Goal: Information Seeking & Learning: Learn about a topic

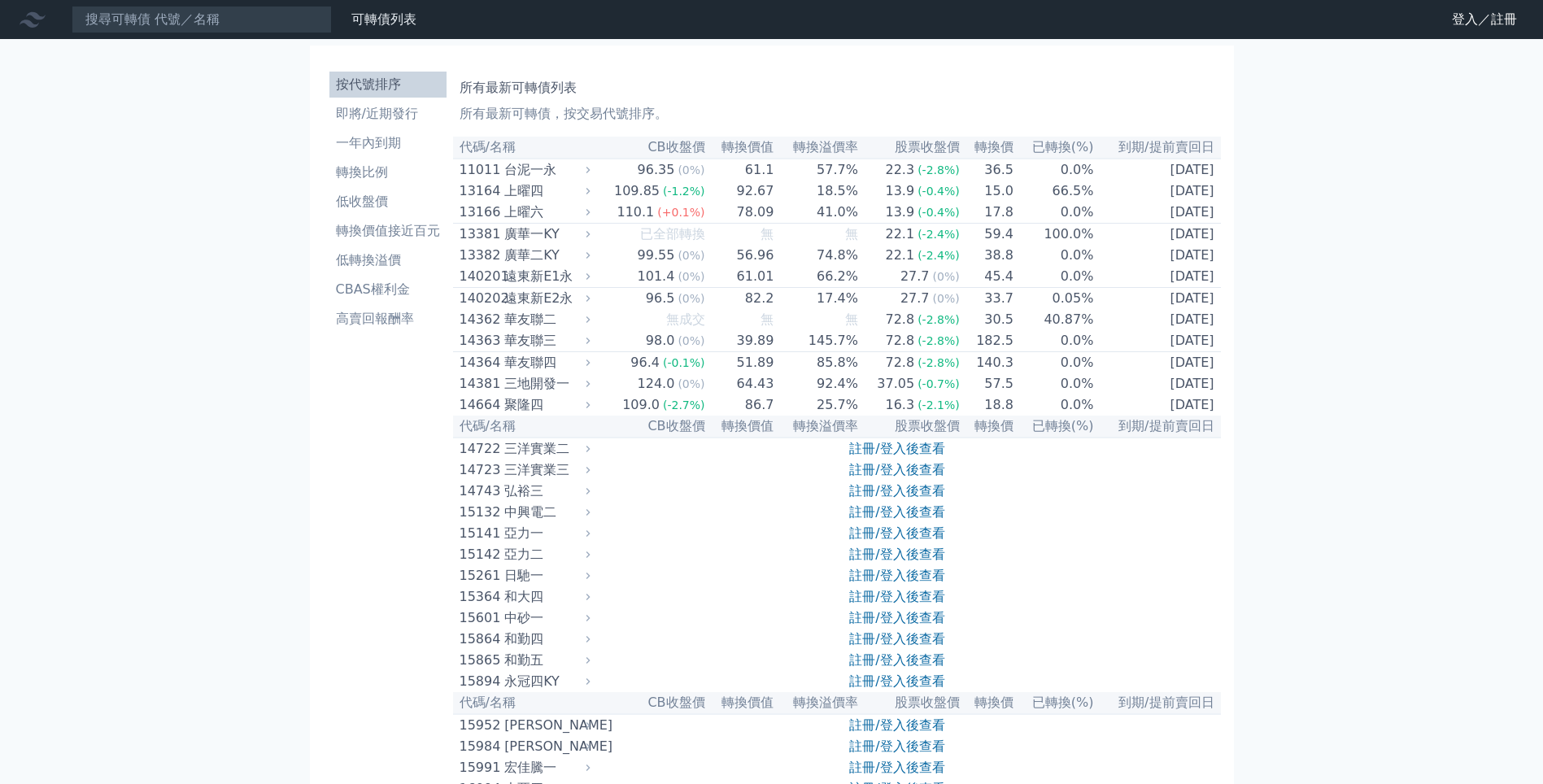
click at [396, 83] on li "按代號排序" at bounding box center [387, 84] width 117 height 19
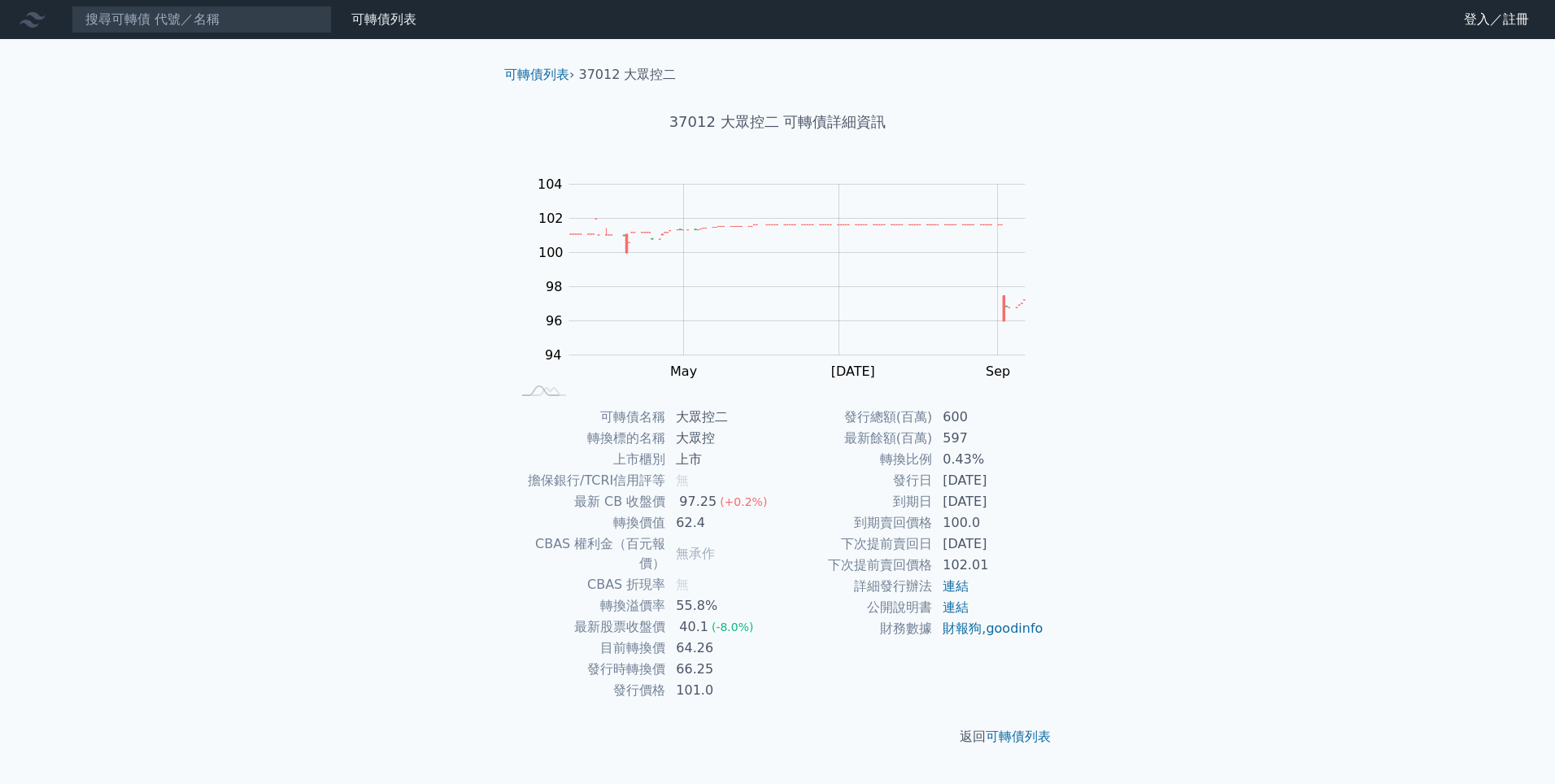
drag, startPoint x: 1123, startPoint y: 227, endPoint x: 1080, endPoint y: 330, distance: 111.6
click at [1080, 330] on div "可轉債列表 › 37012 大眾控二 37012 大眾控二 可轉債詳細資訊 Zoom Out 104 90 92 94 96 98 100 102 104 1…" at bounding box center [777, 405] width 624 height 734
